Goal: Task Accomplishment & Management: Use online tool/utility

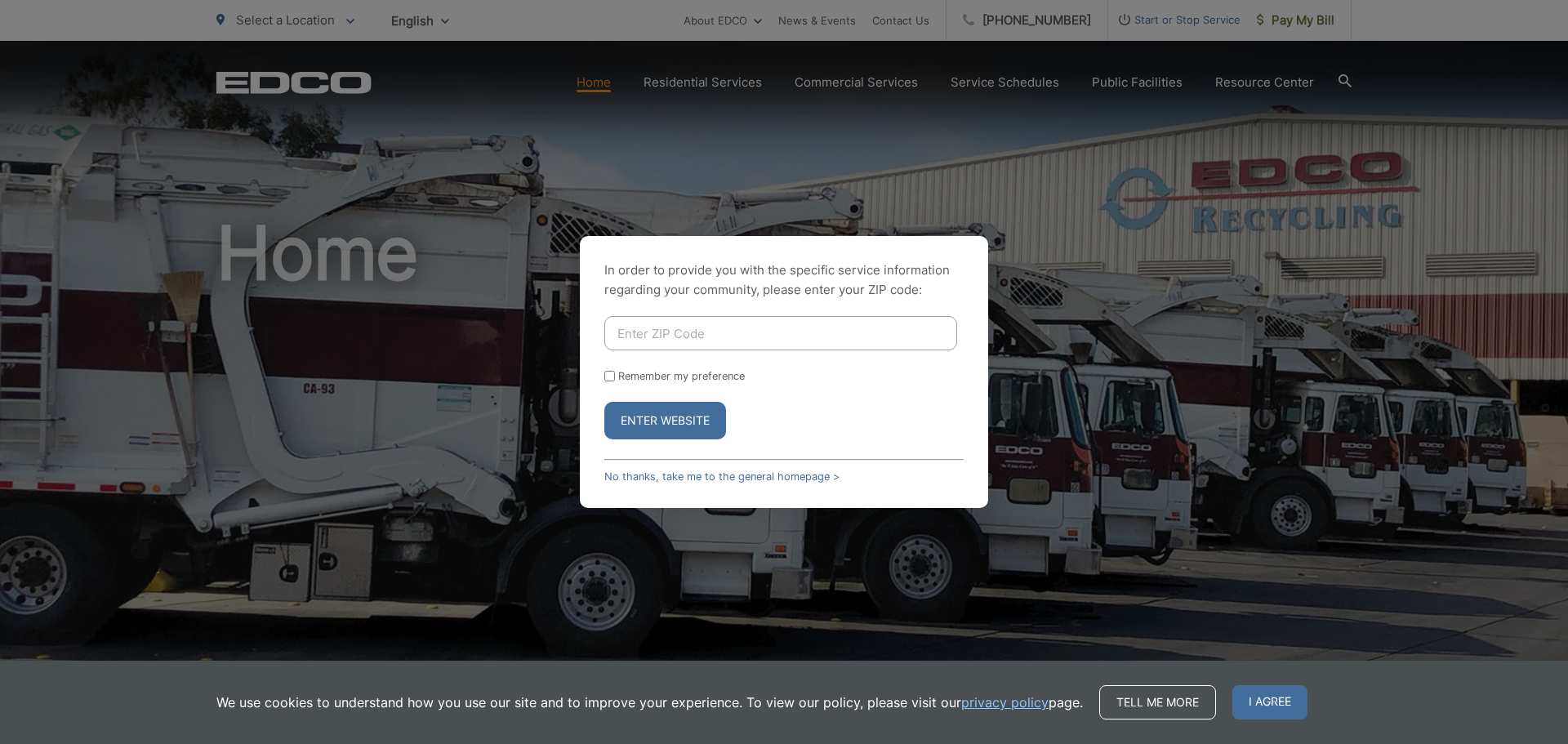
click at [1280, 198] on div "In order to provide you with the specific service information regarding your co…" at bounding box center [784, 372] width 1568 height 744
click at [666, 477] on link "No thanks, take me to the general homepage >" at bounding box center [722, 476] width 235 height 12
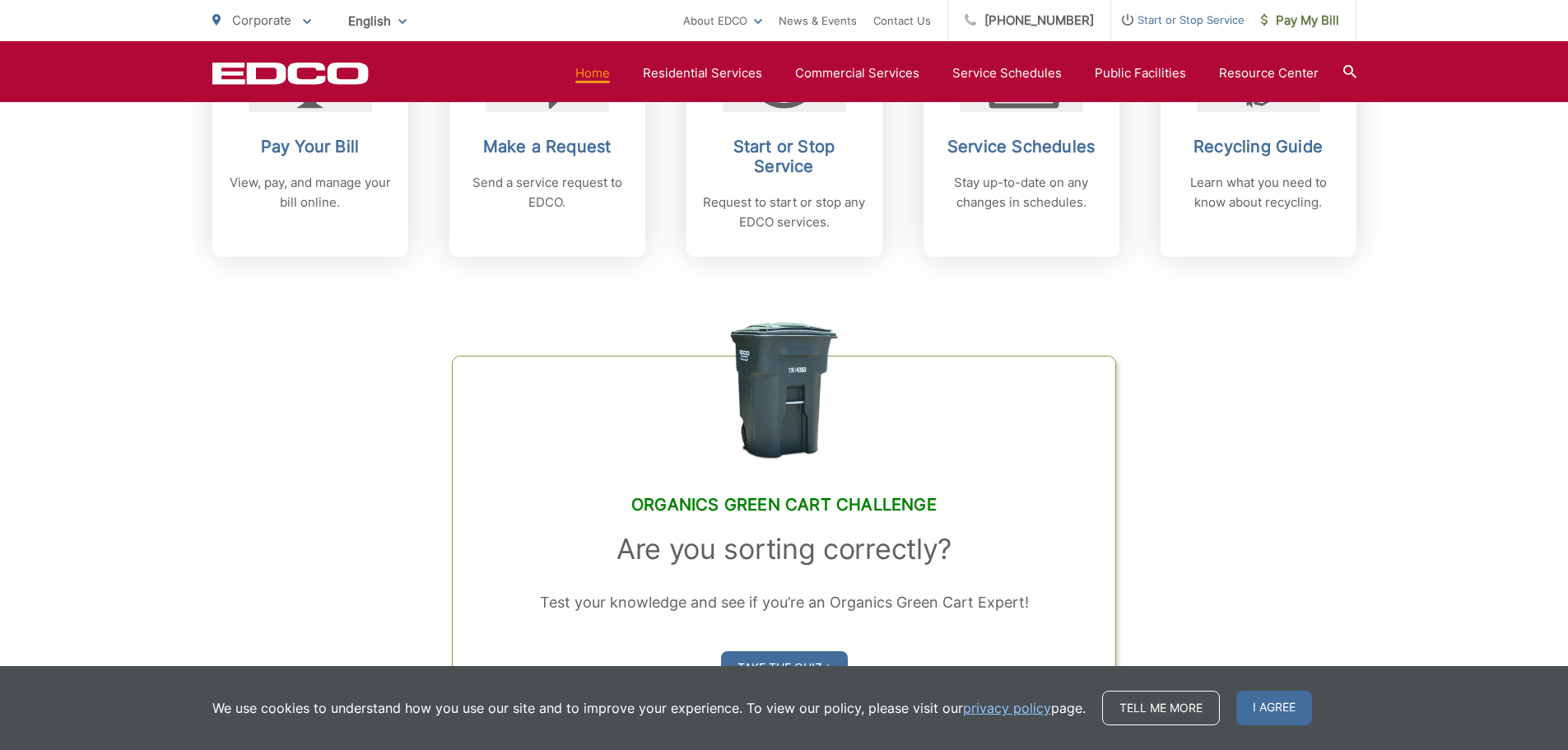
scroll to position [823, 0]
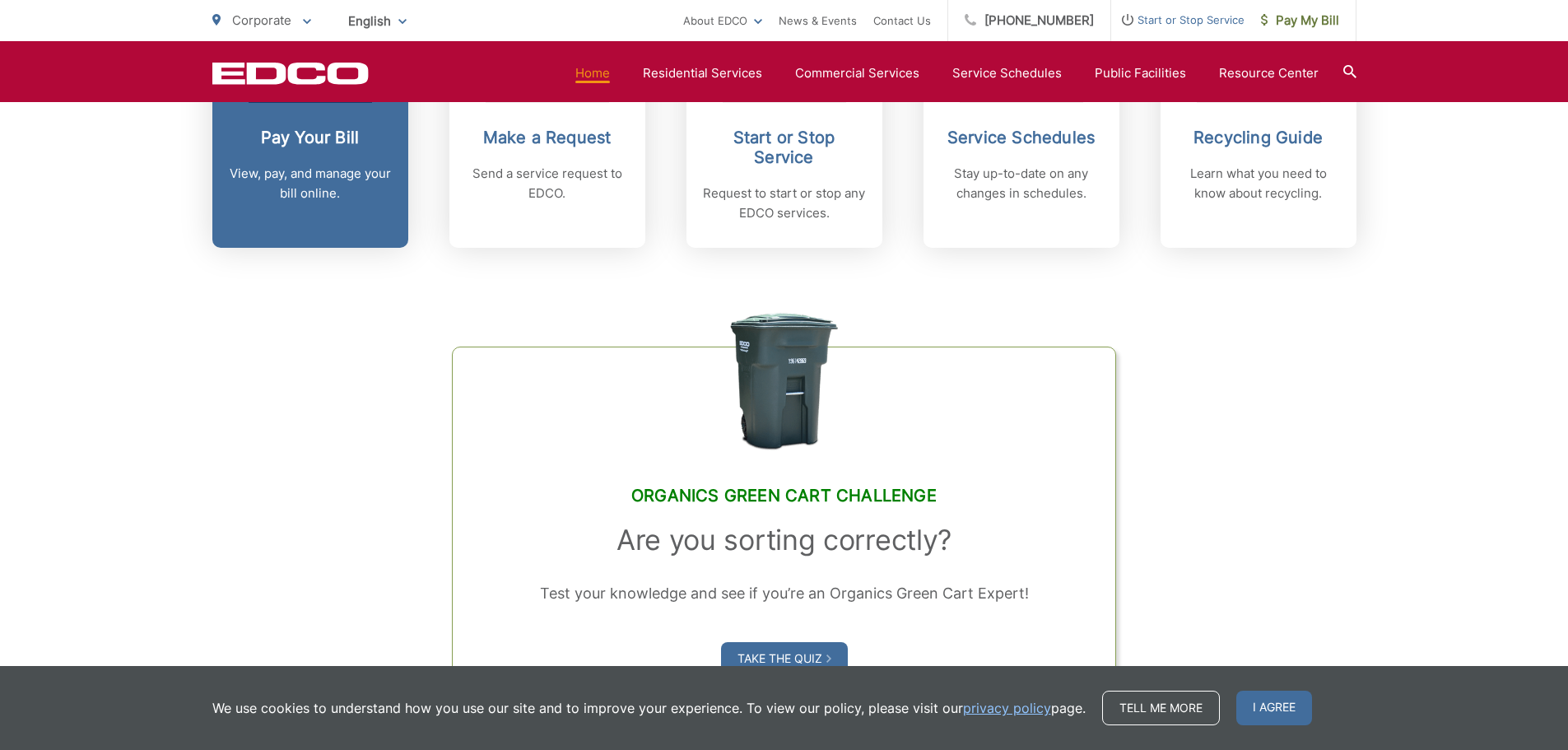
click at [346, 142] on h2 "Pay Your Bill" at bounding box center [309, 137] width 163 height 19
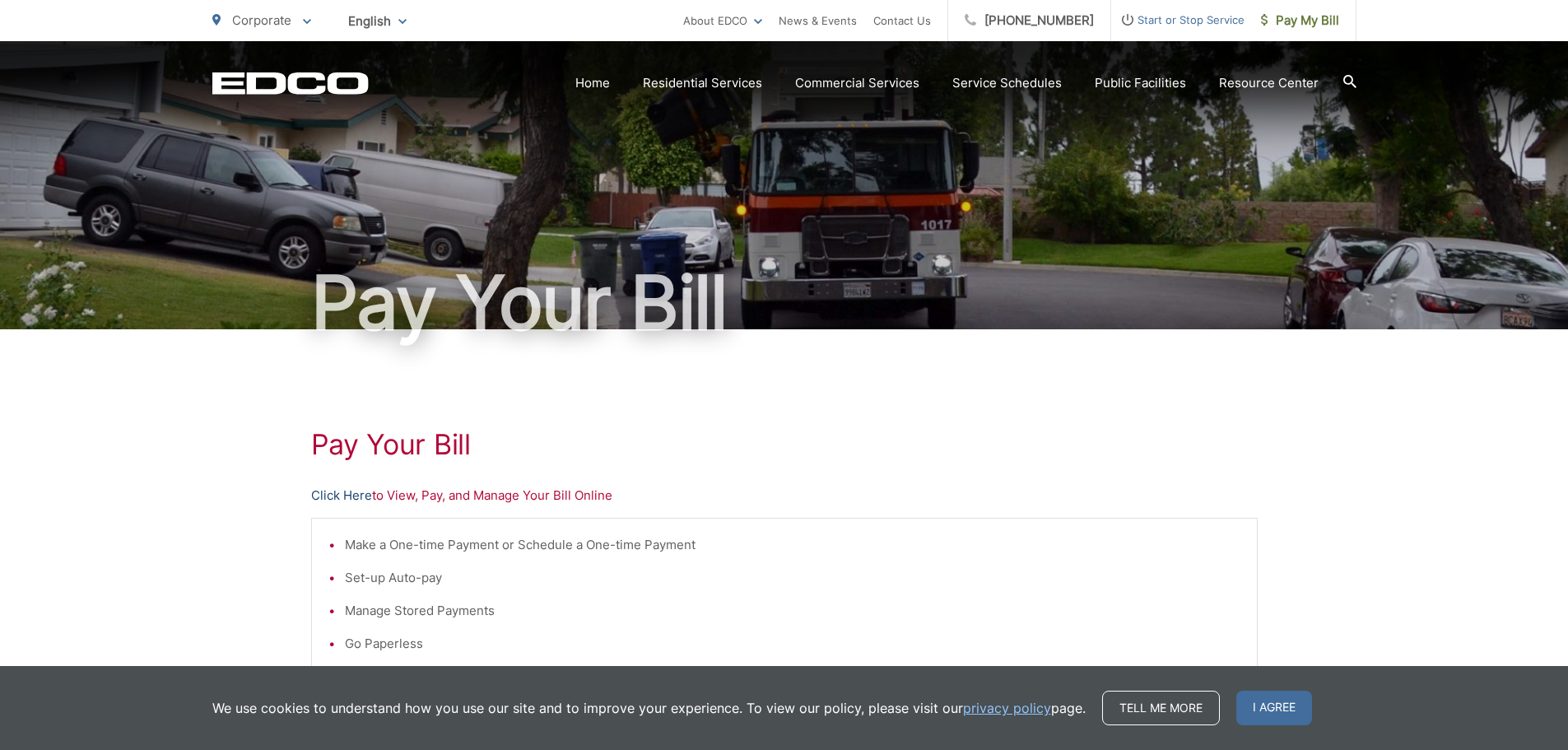
click at [348, 494] on link "Click Here" at bounding box center [341, 495] width 61 height 19
